Goal: Navigation & Orientation: Find specific page/section

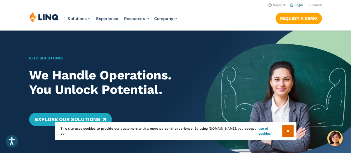
click at [296, 6] on link "Login" at bounding box center [296, 5] width 13 height 4
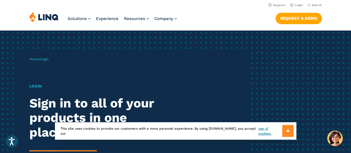
click at [286, 129] on input "**" at bounding box center [287, 131] width 11 height 12
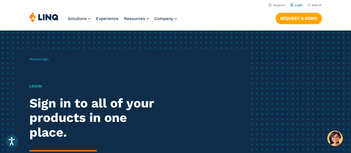
click at [298, 6] on link "Login" at bounding box center [296, 5] width 13 height 4
click at [297, 6] on link "Login" at bounding box center [296, 5] width 13 height 4
click at [33, 86] on h1 "Login" at bounding box center [96, 86] width 135 height 6
click at [294, 4] on link "Login" at bounding box center [296, 5] width 13 height 4
click at [45, 60] on span "Login" at bounding box center [44, 59] width 8 height 4
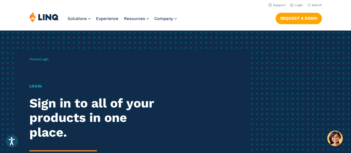
click at [34, 85] on h1 "Login" at bounding box center [96, 86] width 135 height 6
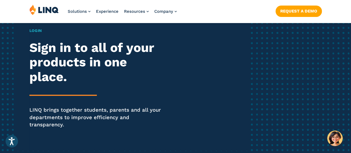
click at [86, 92] on div "Login Sign in to all of your products in one place. LINQ brings together studen…" at bounding box center [96, 86] width 135 height 116
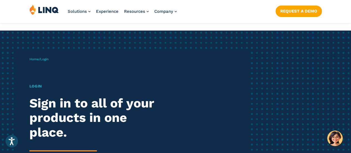
scroll to position [139, 0]
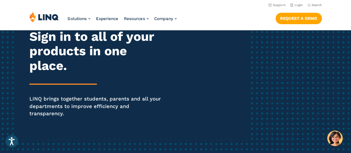
scroll to position [55, 0]
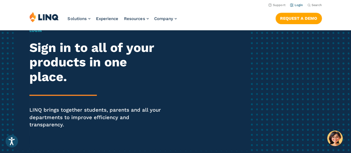
click at [297, 5] on link "Login" at bounding box center [296, 5] width 13 height 4
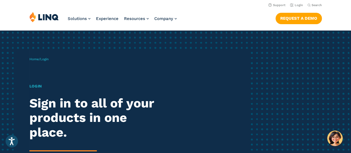
click at [34, 86] on h1 "Login" at bounding box center [96, 86] width 135 height 6
drag, startPoint x: 34, startPoint y: 86, endPoint x: 49, endPoint y: 87, distance: 15.0
click at [34, 87] on h1 "Login" at bounding box center [96, 86] width 135 height 6
